Goal: Task Accomplishment & Management: Complete application form

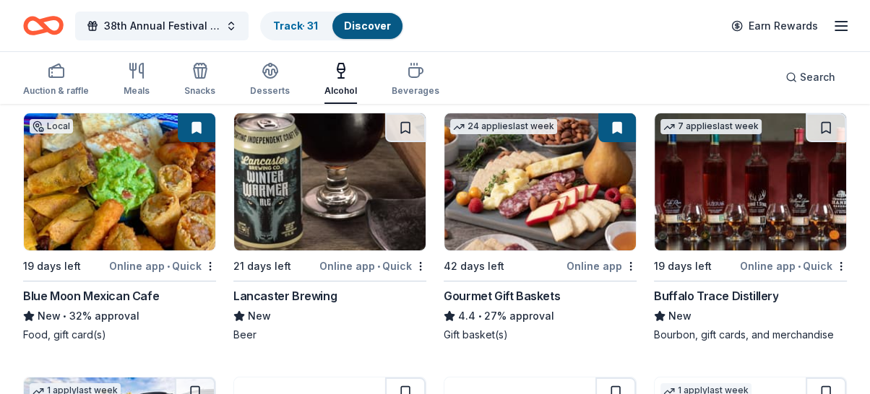
scroll to position [106, 0]
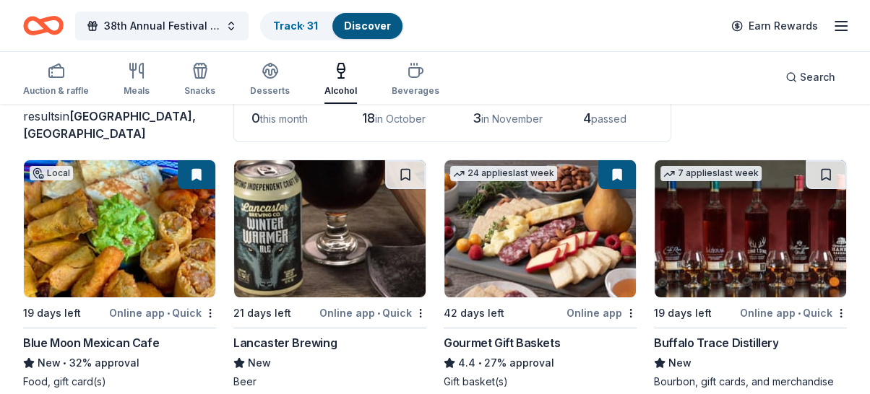
click at [306, 344] on div "Lancaster Brewing" at bounding box center [284, 342] width 103 height 17
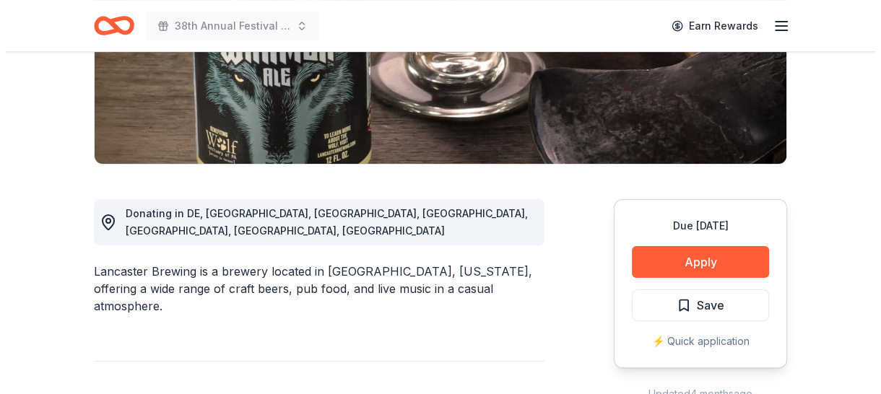
scroll to position [295, 0]
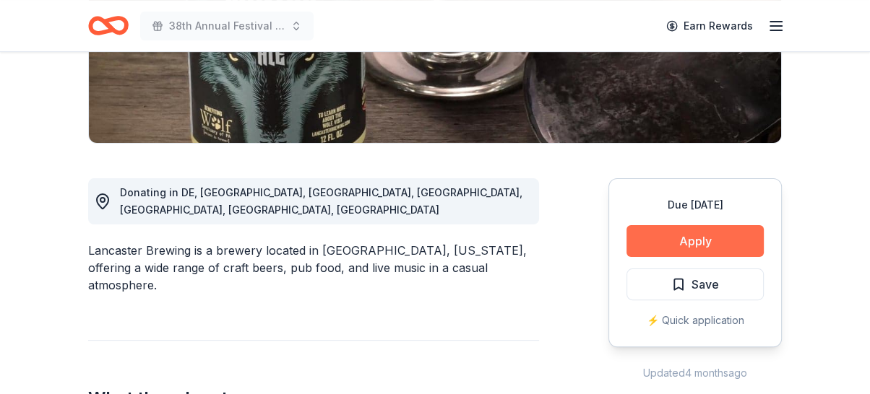
click at [678, 230] on button "Apply" at bounding box center [694, 241] width 137 height 32
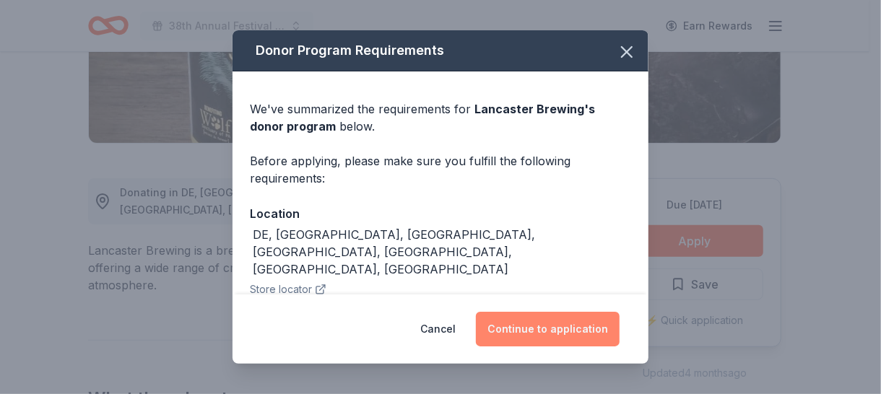
click at [537, 326] on button "Continue to application" at bounding box center [548, 329] width 144 height 35
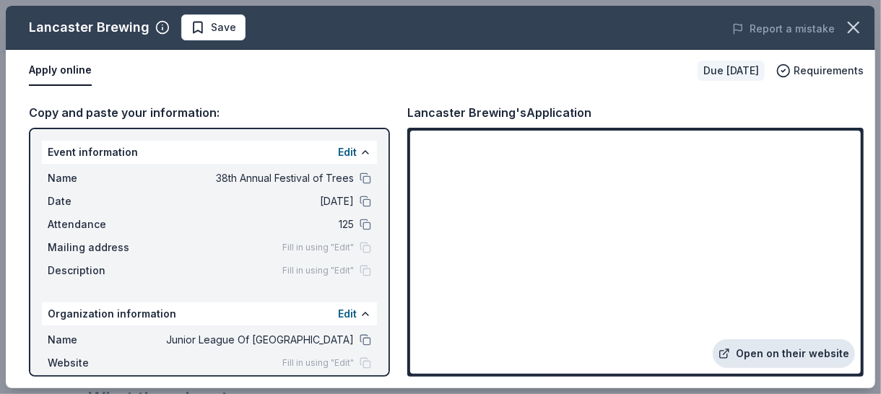
click at [768, 351] on link "Open on their website" at bounding box center [784, 353] width 142 height 29
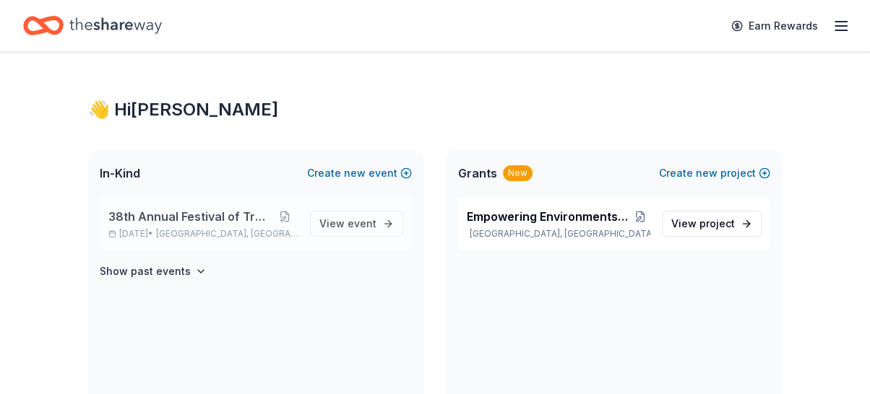
click at [181, 222] on span "38th Annual Festival of Trees" at bounding box center [189, 216] width 162 height 17
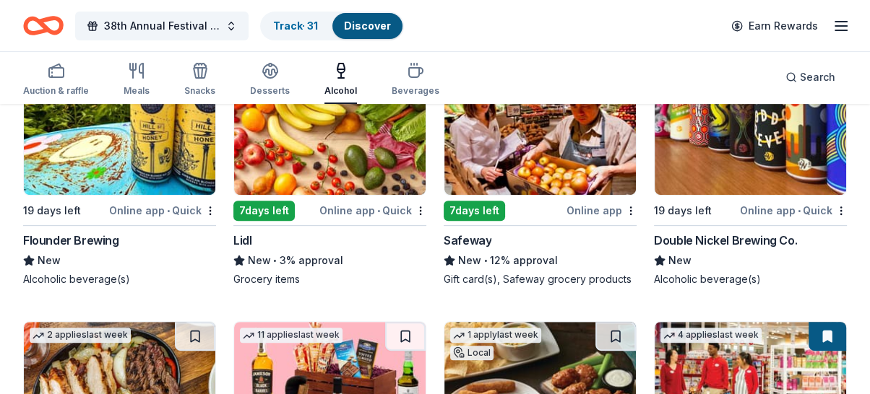
scroll to position [475, 0]
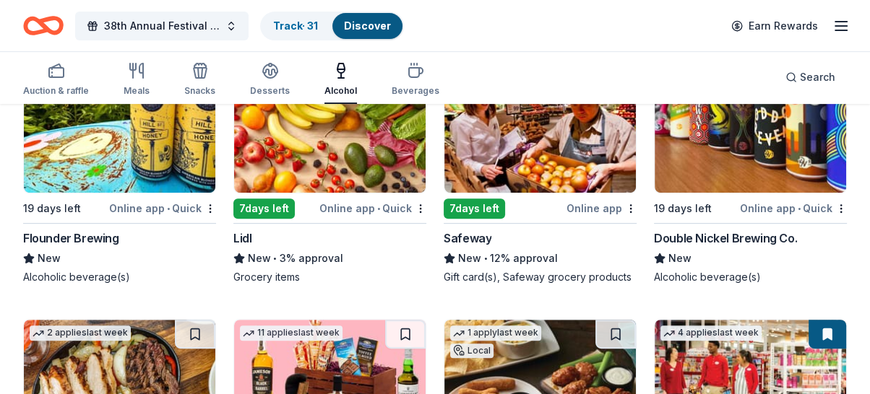
click at [95, 250] on div "New" at bounding box center [119, 258] width 193 height 17
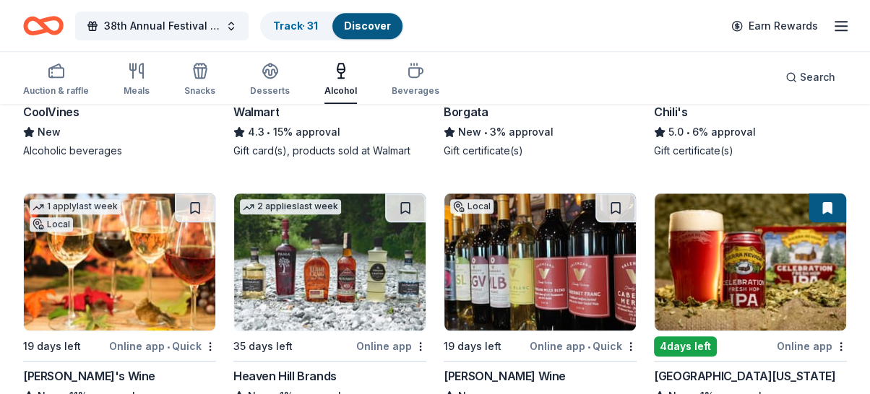
scroll to position [984, 0]
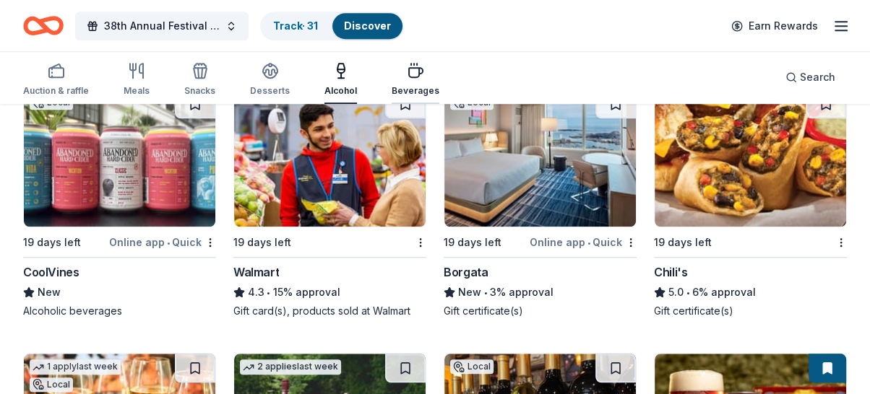
click at [395, 58] on button "Beverages" at bounding box center [415, 80] width 48 height 48
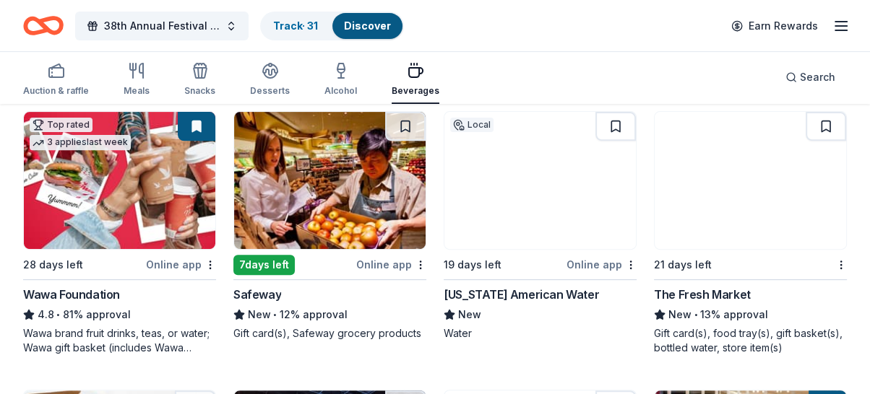
scroll to position [439, 0]
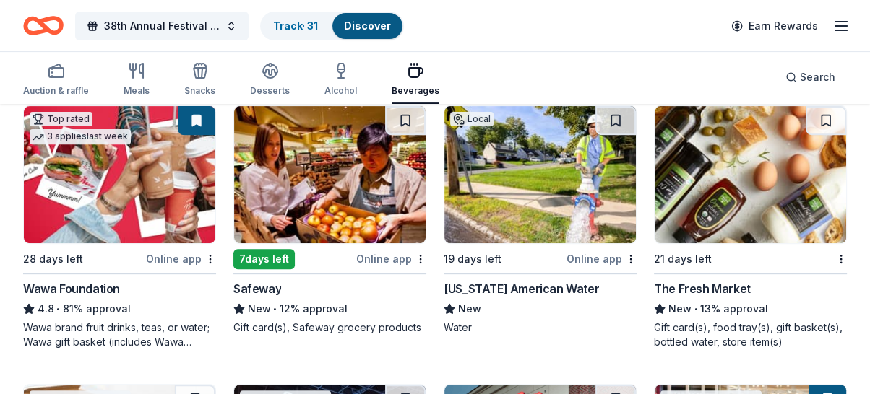
click at [522, 289] on div "New Jersey American Water" at bounding box center [520, 288] width 155 height 17
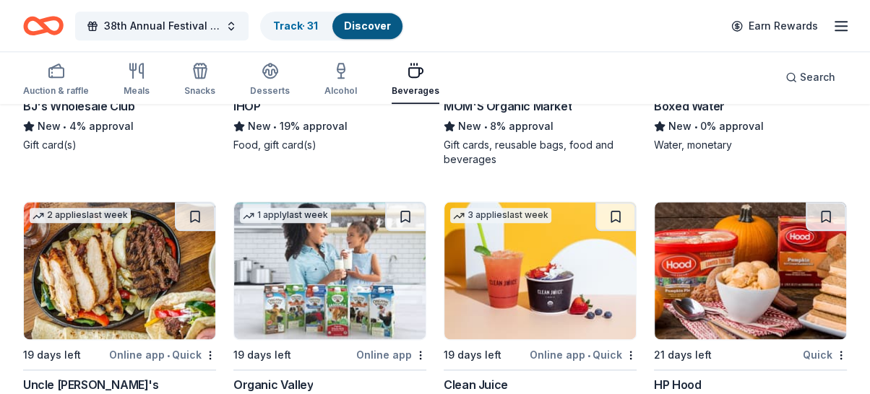
scroll to position [1535, 0]
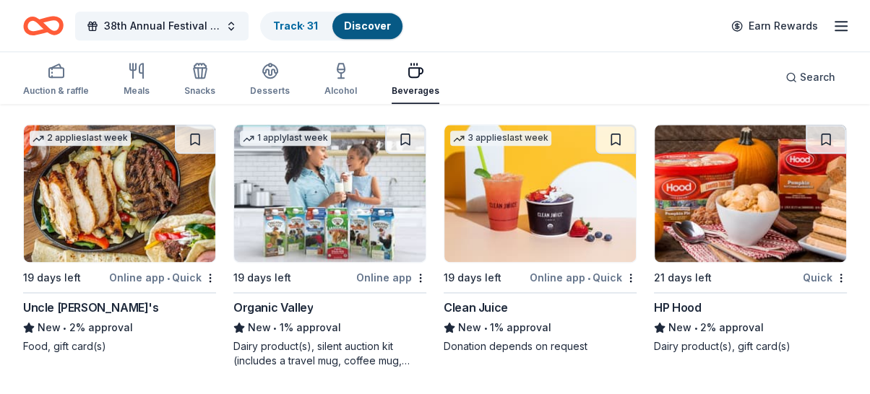
click at [483, 306] on div "Clean Juice" at bounding box center [475, 307] width 64 height 17
click at [241, 69] on div "Auction & raffle Meals Snacks Desserts Alcohol Beverages" at bounding box center [231, 80] width 416 height 48
click at [261, 77] on icon "button" at bounding box center [269, 70] width 17 height 17
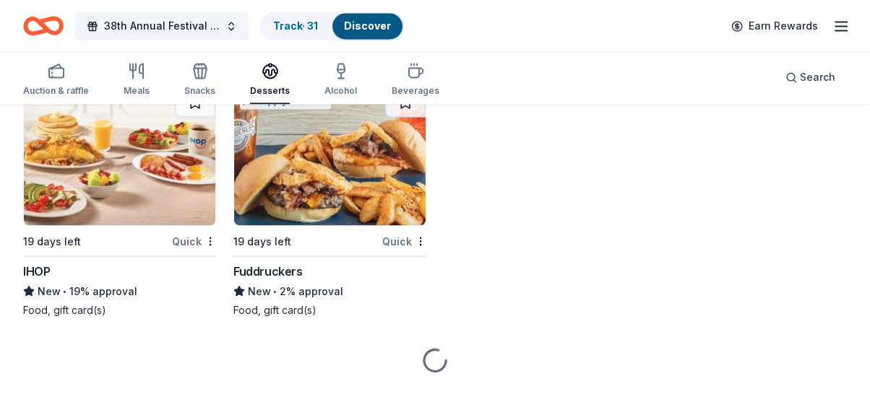
scroll to position [2105, 0]
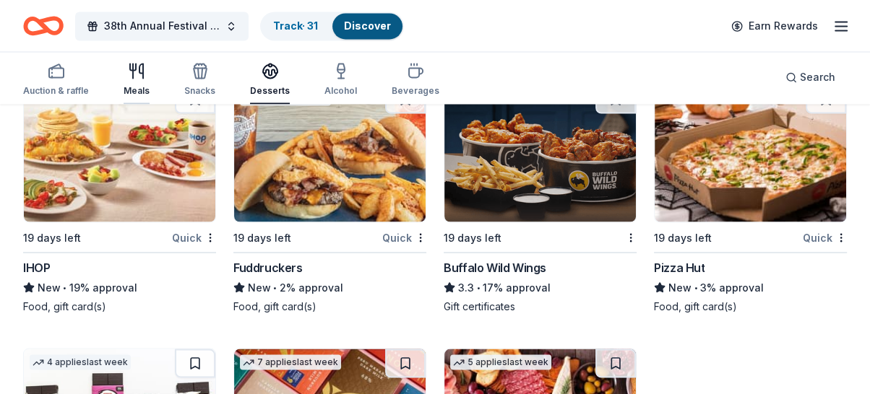
click at [139, 79] on div "Meals" at bounding box center [137, 79] width 26 height 35
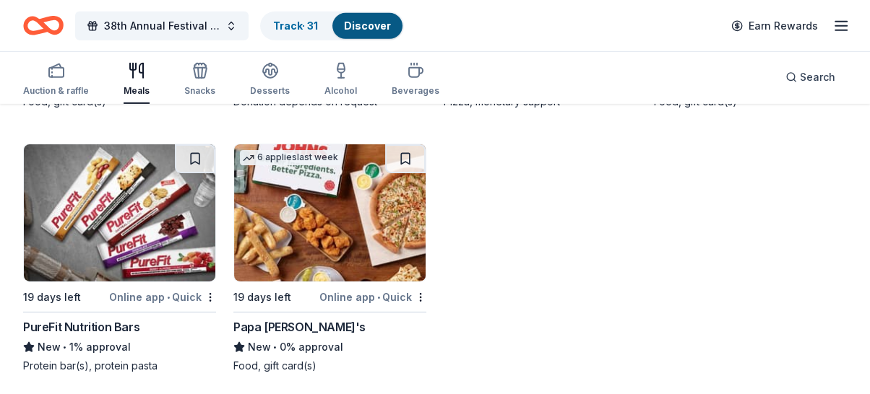
scroll to position [3897, 0]
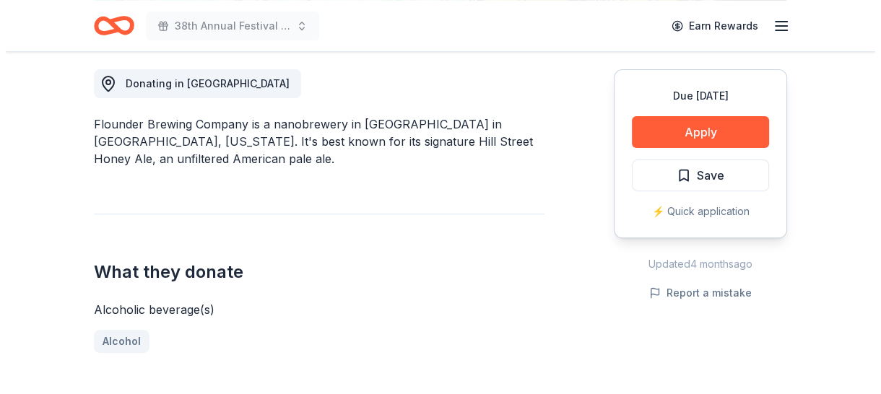
scroll to position [412, 0]
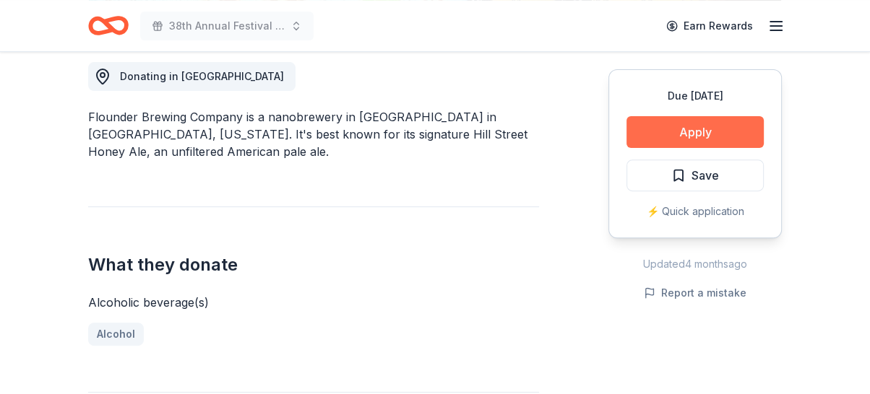
click at [716, 135] on button "Apply" at bounding box center [694, 132] width 137 height 32
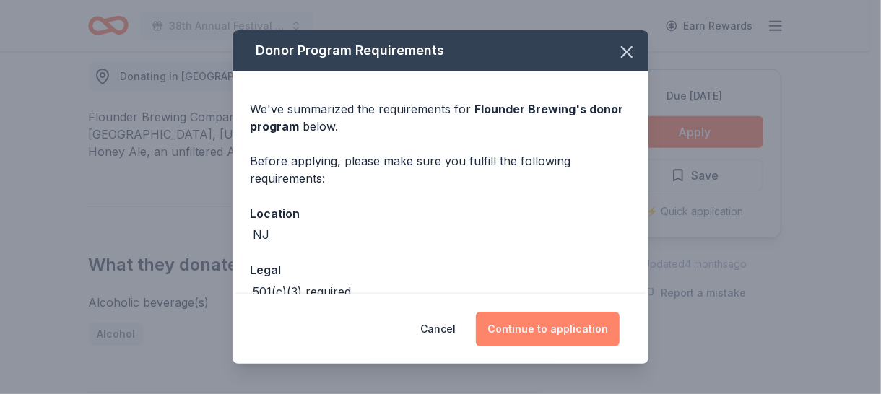
click at [583, 342] on button "Continue to application" at bounding box center [548, 329] width 144 height 35
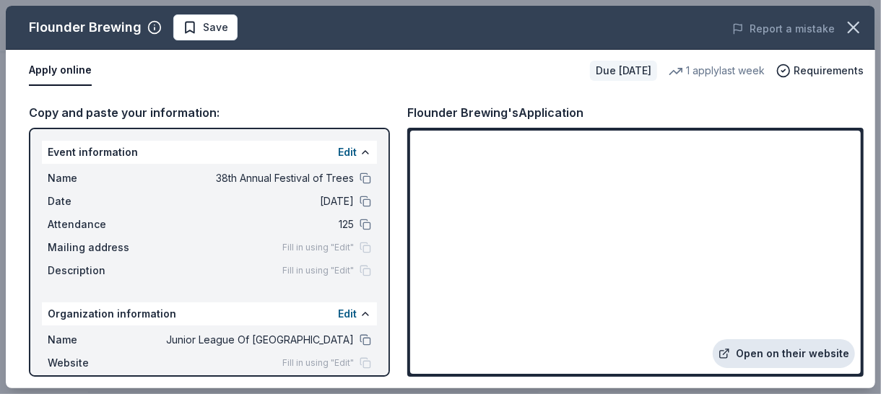
click at [782, 363] on link "Open on their website" at bounding box center [784, 353] width 142 height 29
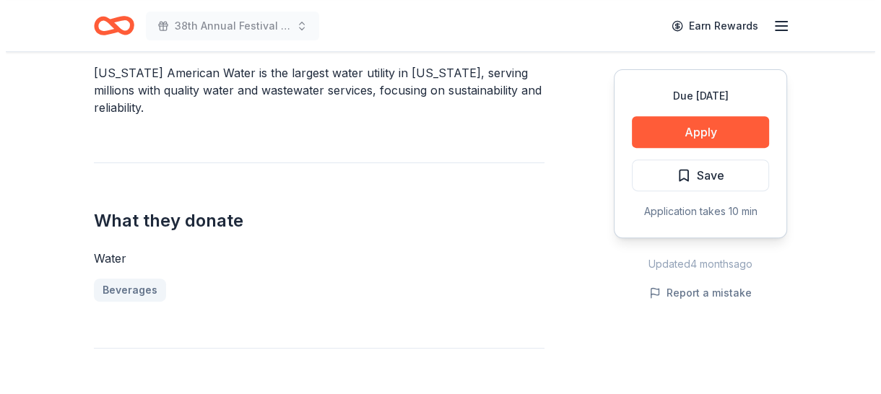
scroll to position [468, 0]
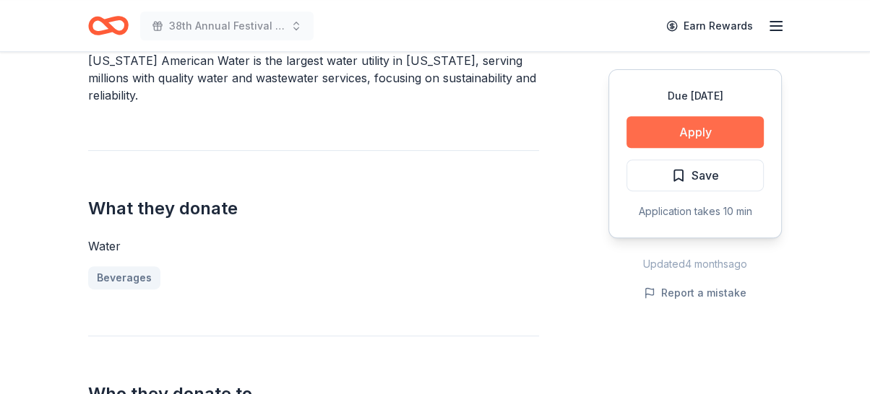
click at [690, 124] on button "Apply" at bounding box center [694, 132] width 137 height 32
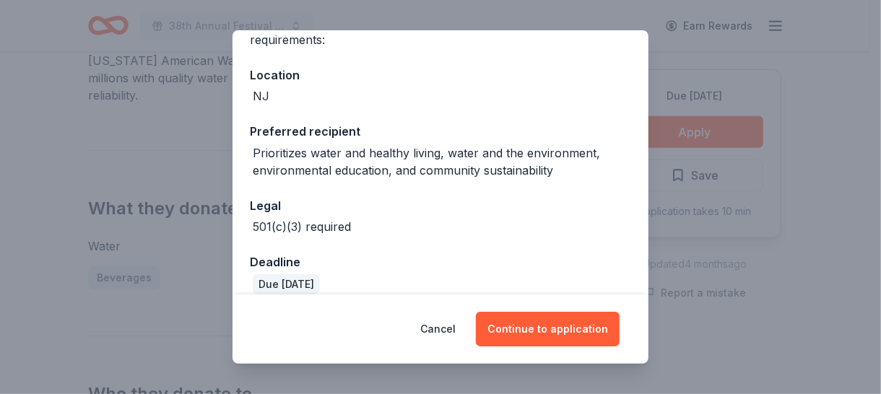
scroll to position [155, 0]
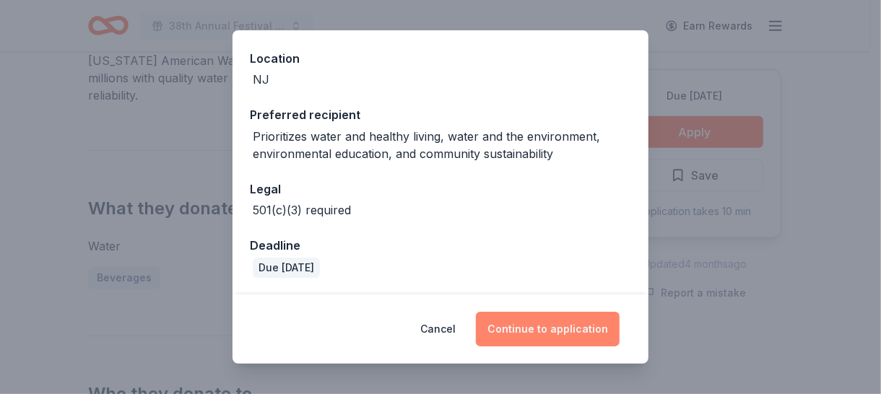
click at [519, 322] on button "Continue to application" at bounding box center [548, 329] width 144 height 35
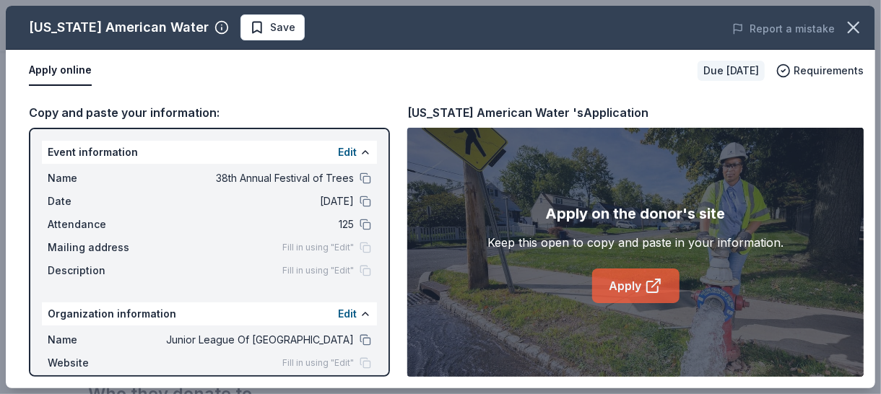
click at [620, 289] on link "Apply" at bounding box center [635, 286] width 87 height 35
